Goal: Obtain resource: Obtain resource

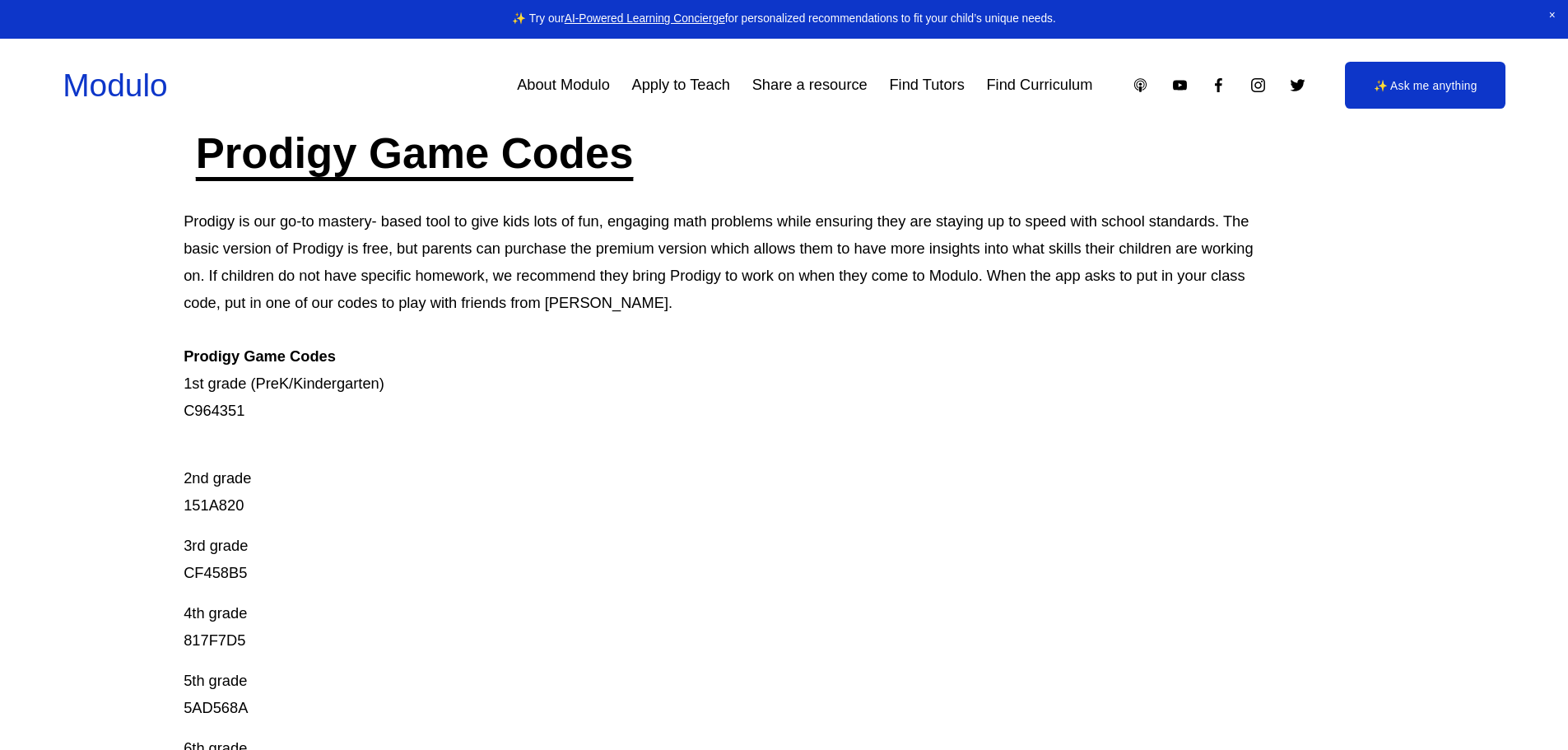
scroll to position [234, 0]
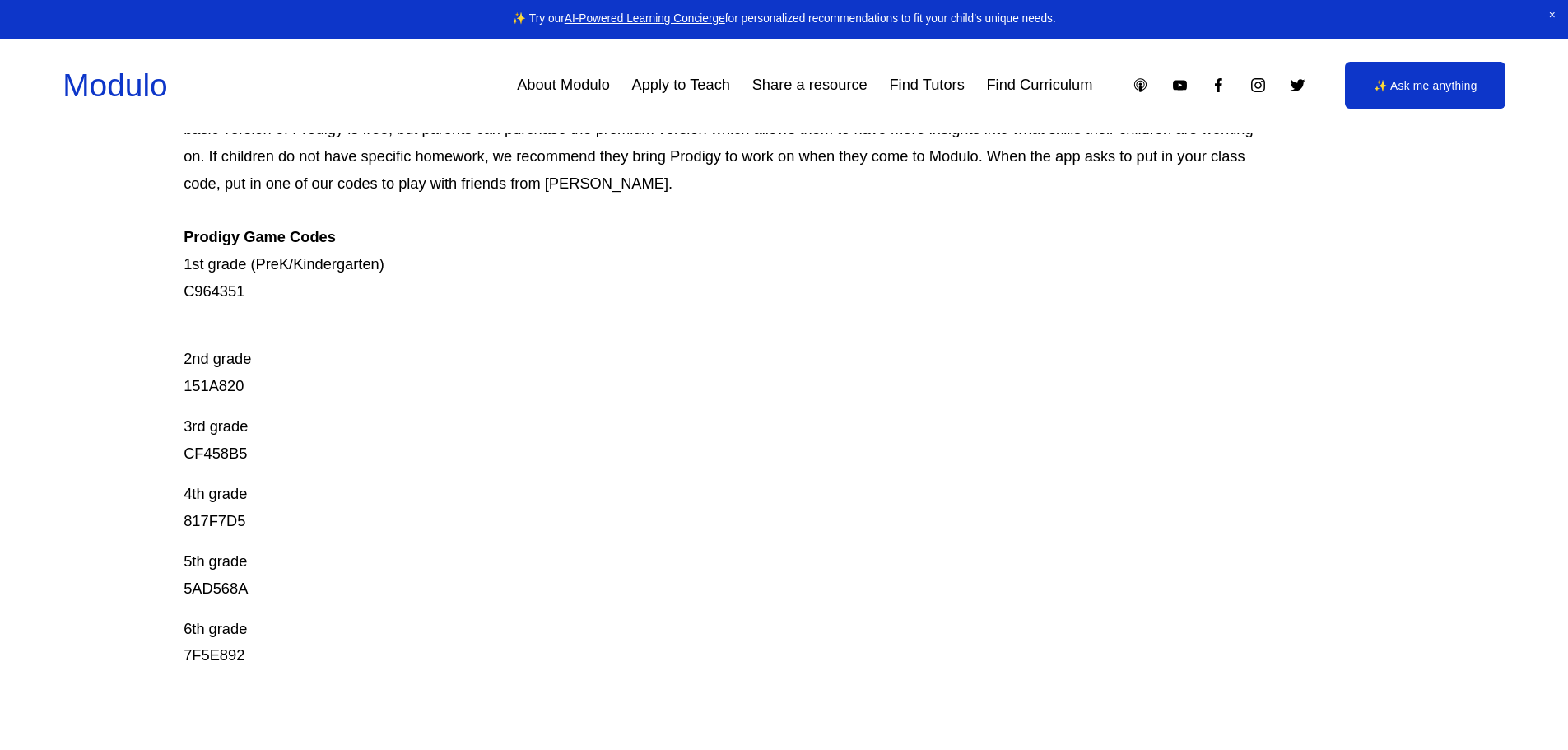
drag, startPoint x: 903, startPoint y: 176, endPoint x: 894, endPoint y: 250, distance: 74.5
drag, startPoint x: 185, startPoint y: 288, endPoint x: 266, endPoint y: 298, distance: 81.6
click at [266, 298] on p "Prodigy is our go-to mastery- based tool to give kids lots of fun, engaging mat…" at bounding box center [723, 195] width 1080 height 216
click at [346, 282] on div "Copy" at bounding box center [348, 291] width 45 height 27
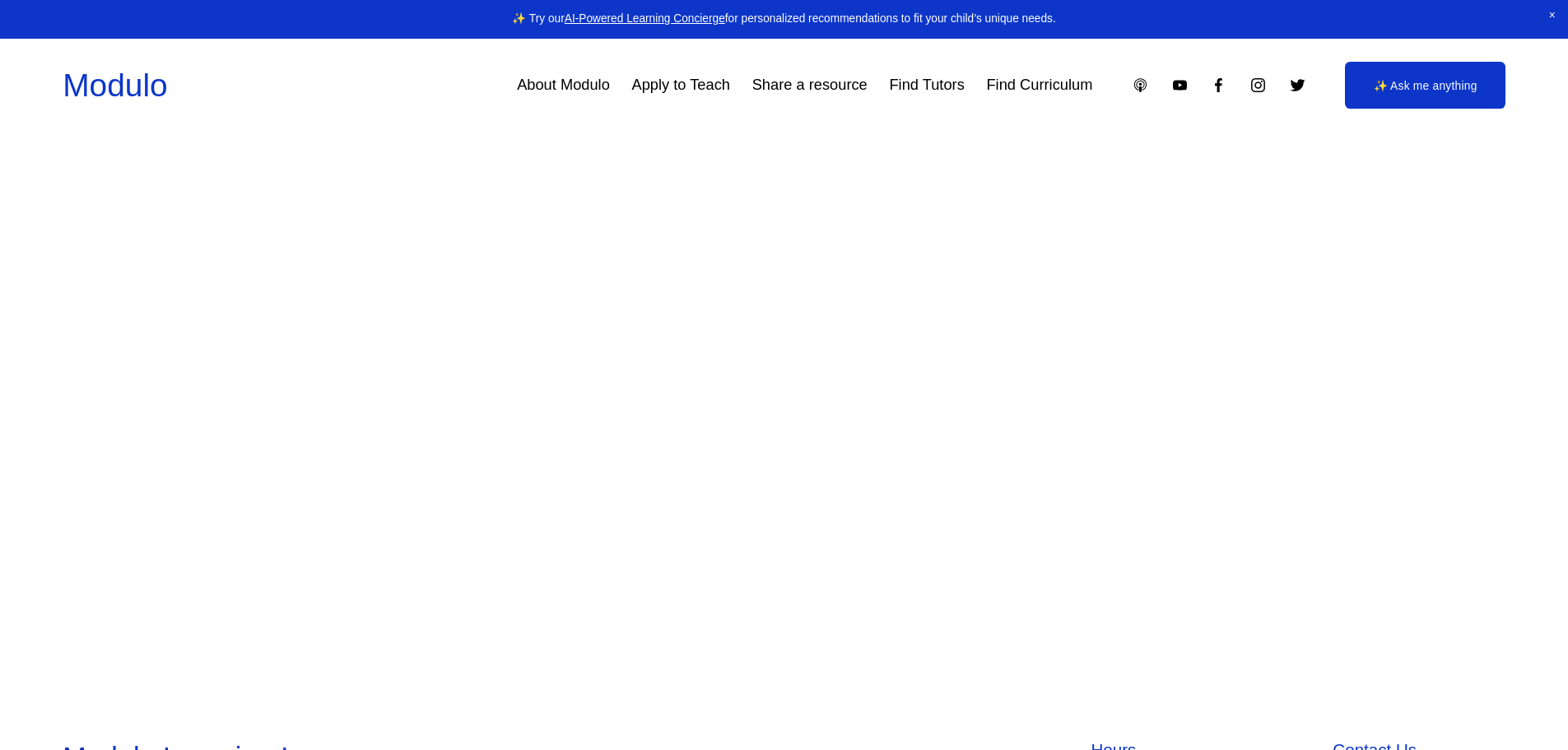
scroll to position [0, 0]
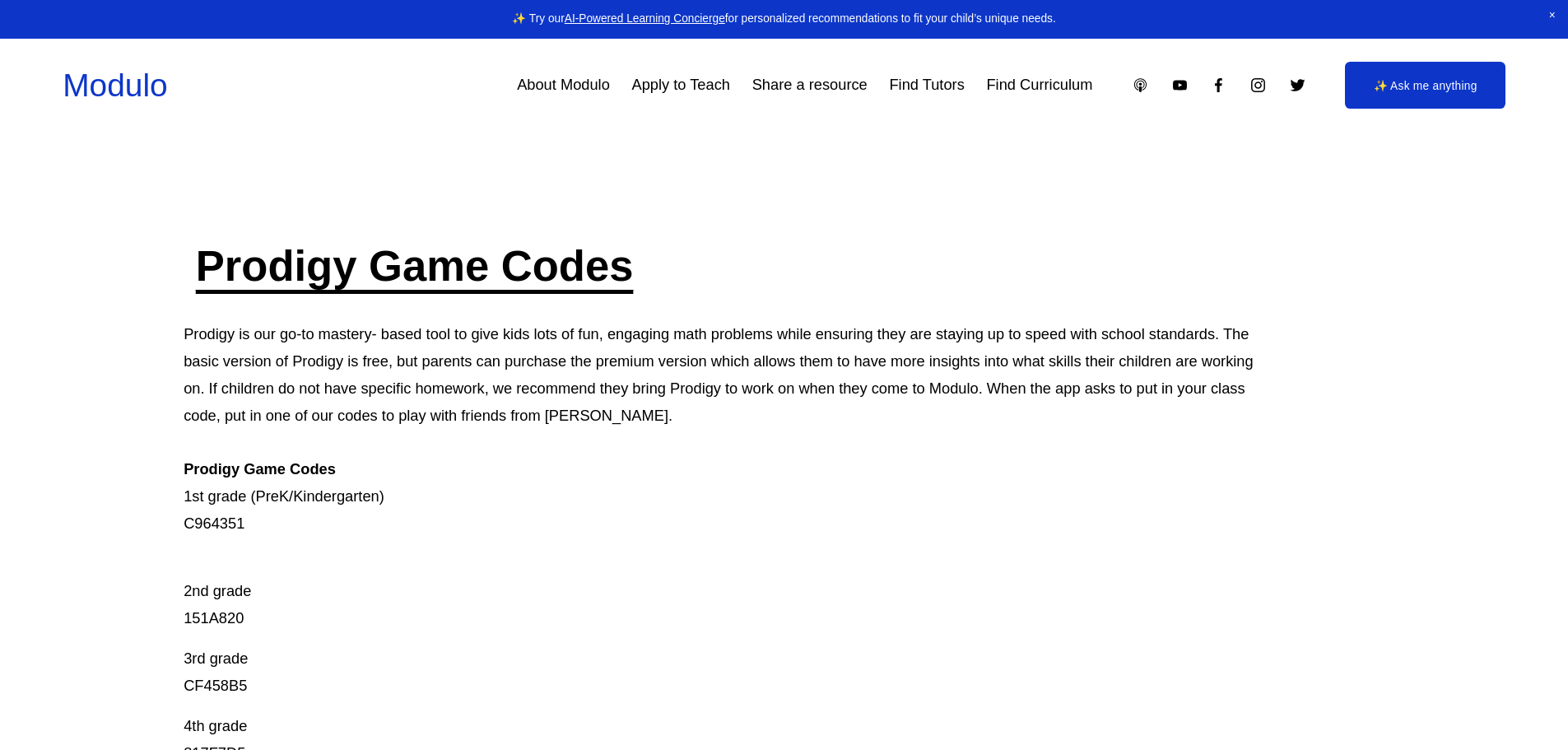
drag, startPoint x: 788, startPoint y: 437, endPoint x: 895, endPoint y: 217, distance: 244.6
drag, startPoint x: 582, startPoint y: 422, endPoint x: 592, endPoint y: 262, distance: 160.3
